Goal: Check status

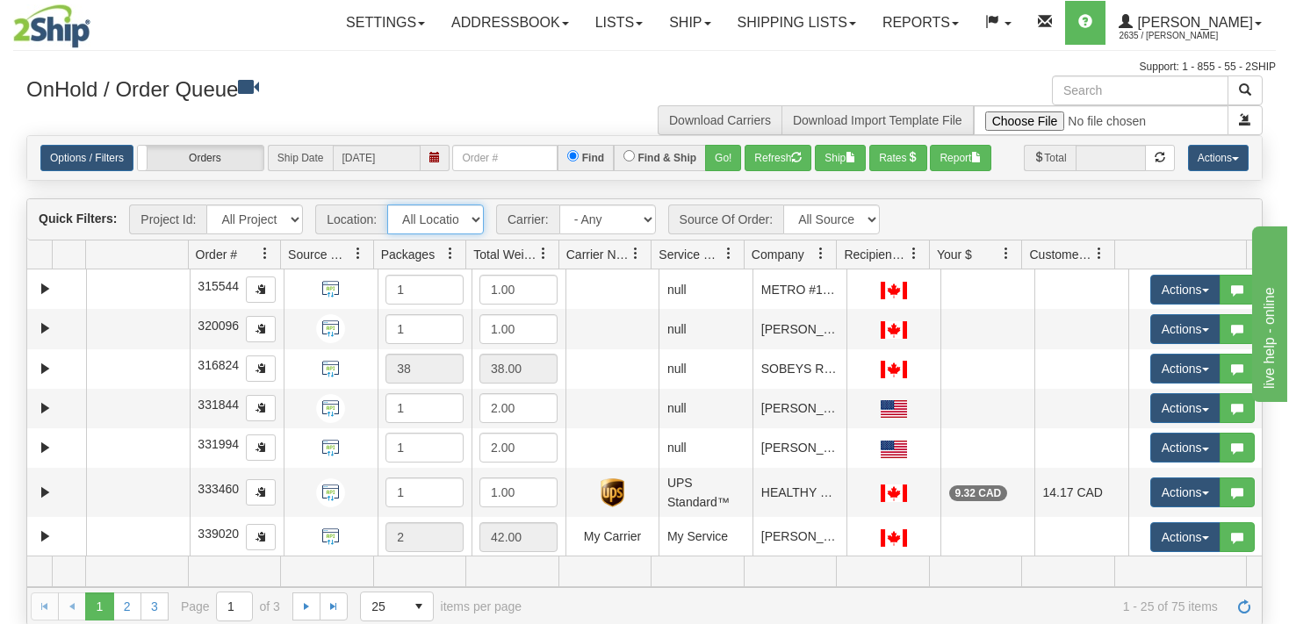
click at [387, 205] on select "All Locations VITFLO CLIFBAR ONTOR DAYCO RAYNE IRISHBRZ CASCORM [PERSON_NAME] M…" at bounding box center [435, 220] width 97 height 30
click option "DAYCO" at bounding box center [0, 0] width 0 height 0
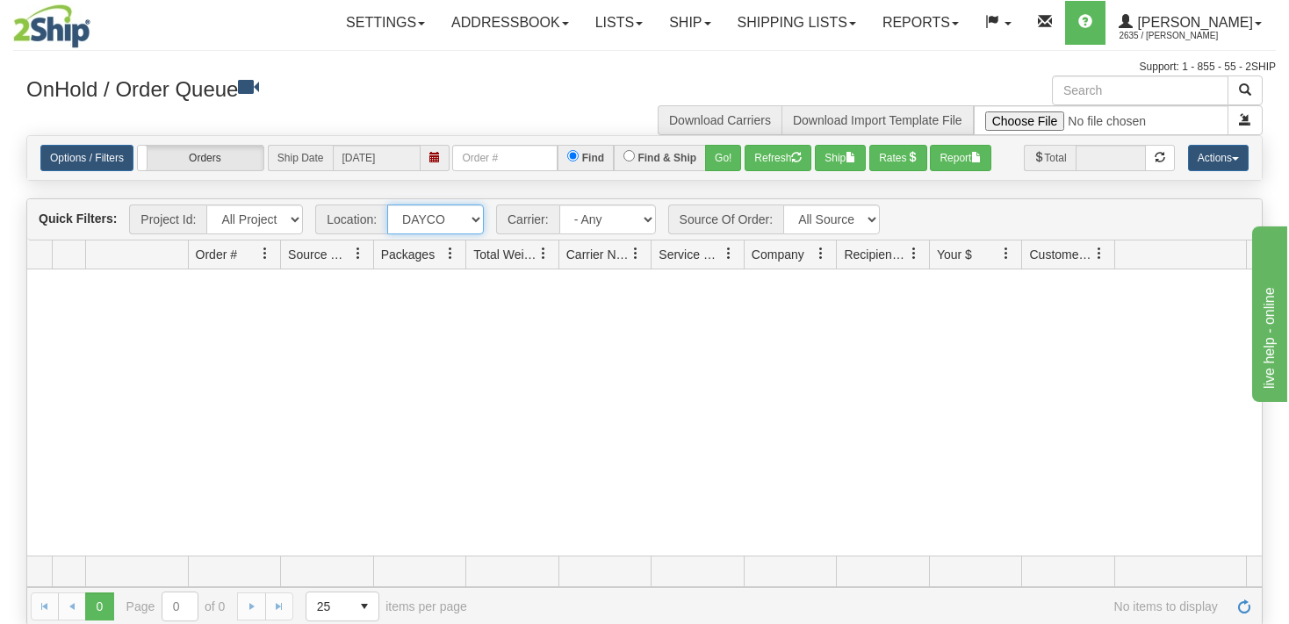
click at [387, 205] on select "All Locations VITFLO CLIFBAR ONTOR DAYCO RAYNE IRISHBRZ CASCORM [PERSON_NAME] M…" at bounding box center [435, 220] width 97 height 30
select select "5704"
click option "ONTOR" at bounding box center [0, 0] width 0 height 0
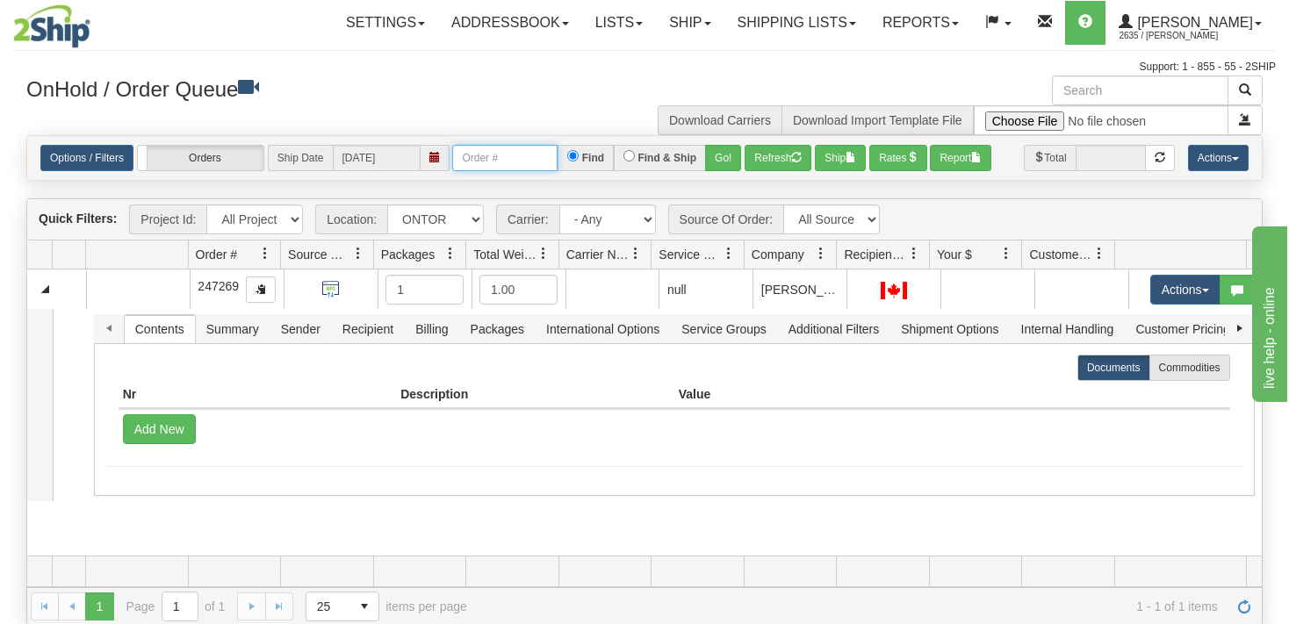
click at [523, 159] on input "text" at bounding box center [504, 158] width 105 height 26
type input "247255"
click at [387, 205] on select "All Locations VITFLO CLIFBAR ONTOR DAYCO RAYNE IRISHBRZ CASCORM [PERSON_NAME] M…" at bounding box center [435, 220] width 97 height 30
select select "grid toolbar"
click option "All Locations" at bounding box center [0, 0] width 0 height 0
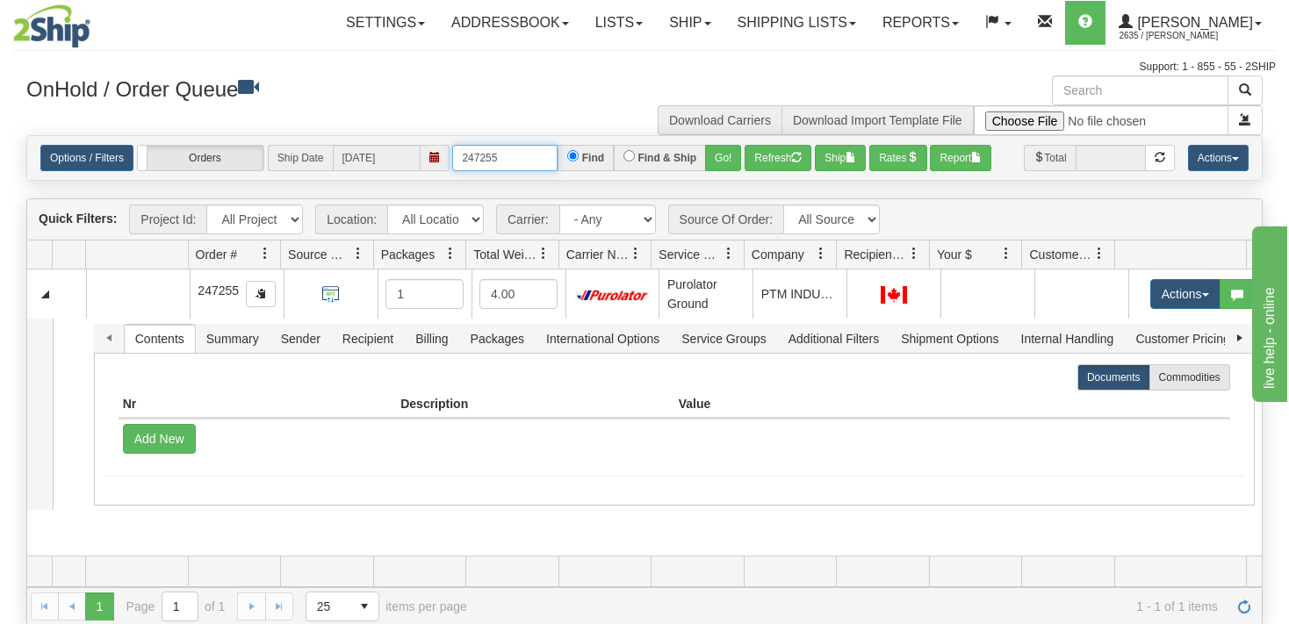
drag, startPoint x: 528, startPoint y: 163, endPoint x: 406, endPoint y: 162, distance: 122.0
click at [452, 162] on input "247255" at bounding box center [504, 158] width 105 height 26
click at [764, 155] on button "Refresh" at bounding box center [777, 158] width 67 height 26
